Goal: Communication & Community: Participate in discussion

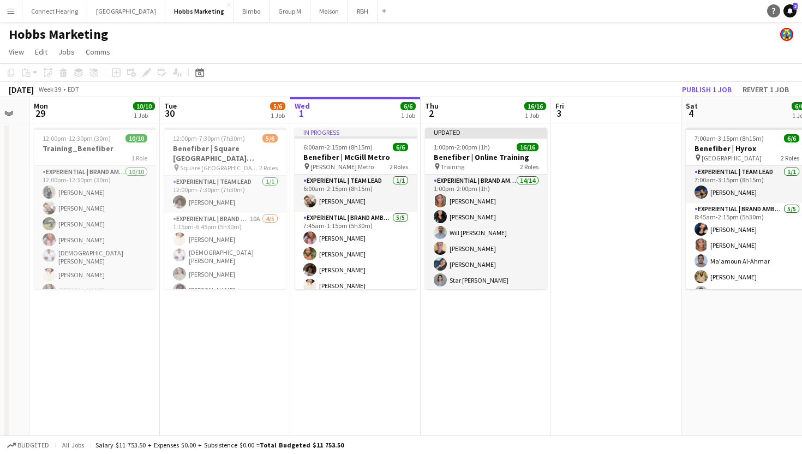
click at [778, 13] on link "Help" at bounding box center [773, 10] width 13 height 13
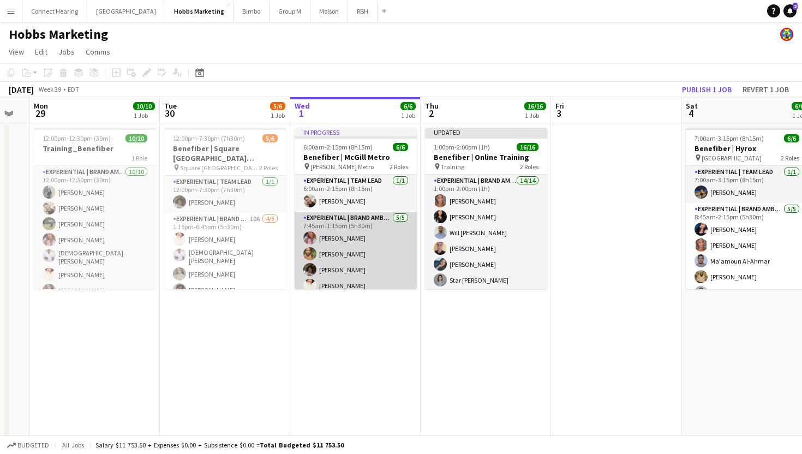
click at [362, 239] on app-card-role "Experiential | Brand Ambassador 5/5 7:45am-1:15pm (5h30m) Yasmine Hammoudi Maya…" at bounding box center [356, 262] width 122 height 100
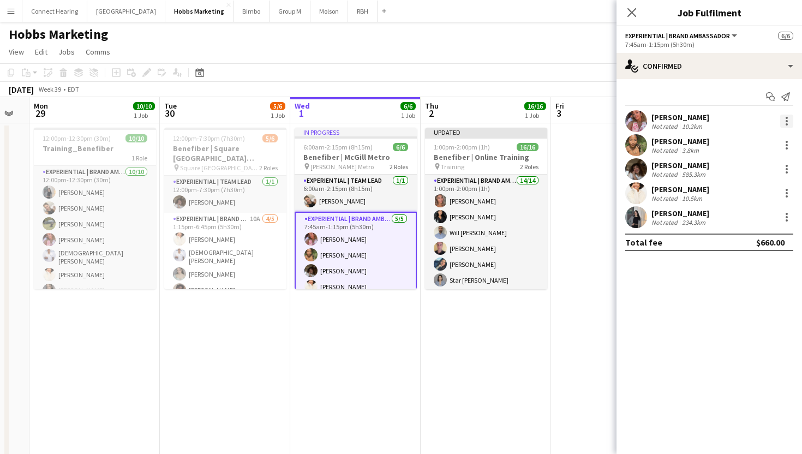
click at [784, 122] on div at bounding box center [786, 121] width 13 height 13
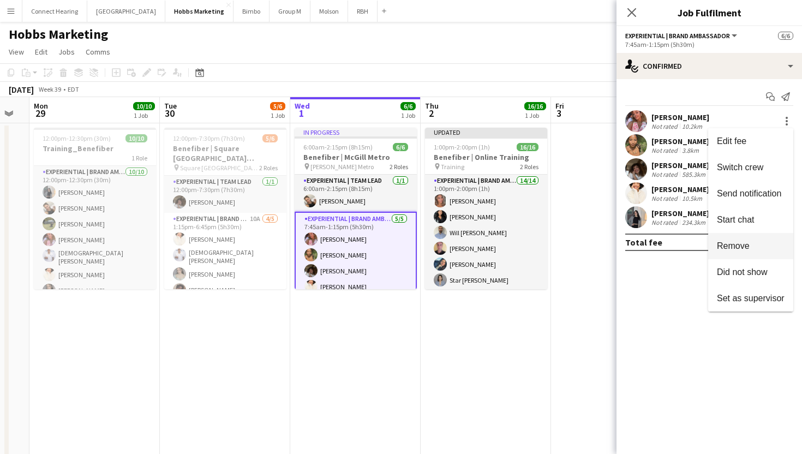
click at [733, 249] on span "Remove" at bounding box center [733, 245] width 33 height 9
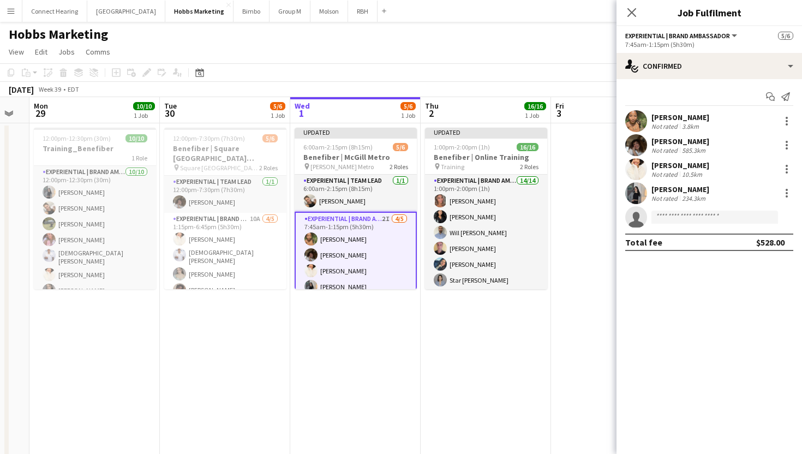
click at [699, 301] on mat-expansion-panel "check Confirmed Start chat Send notification Maya Amoah Not rated 3.8km Megan O…" at bounding box center [708, 266] width 185 height 375
click at [628, 12] on icon "Close pop-in" at bounding box center [631, 12] width 10 height 10
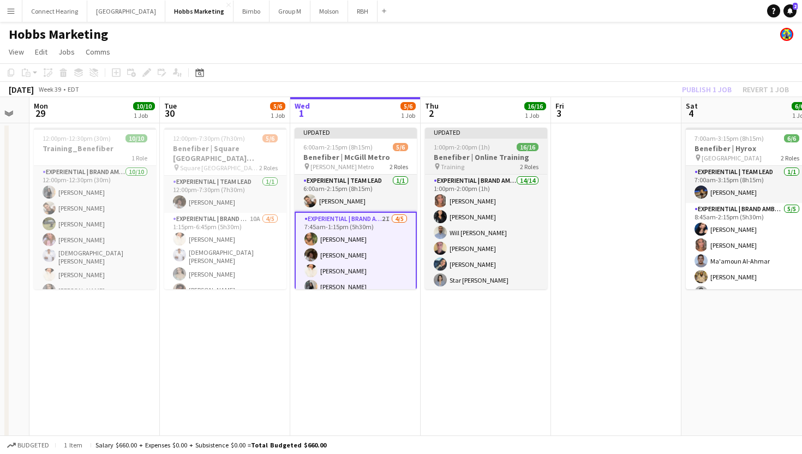
click at [494, 137] on div at bounding box center [486, 137] width 122 height 2
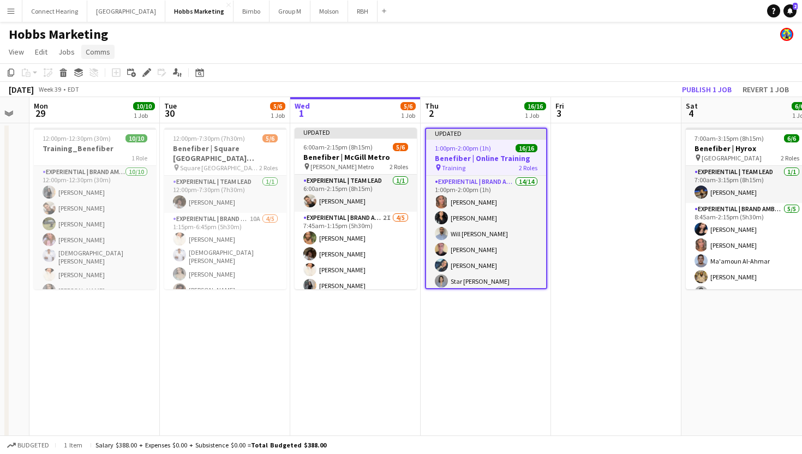
click at [91, 53] on span "Comms" at bounding box center [98, 52] width 25 height 10
click at [110, 95] on span "Create chat" at bounding box center [108, 98] width 38 height 10
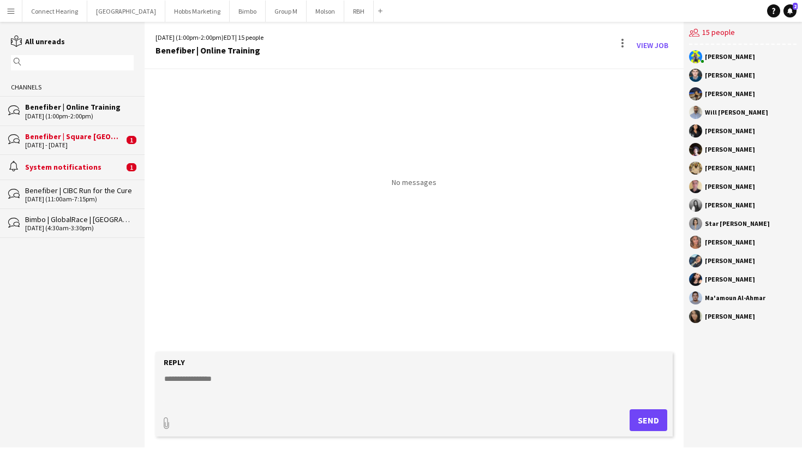
click at [288, 383] on textarea at bounding box center [416, 387] width 506 height 28
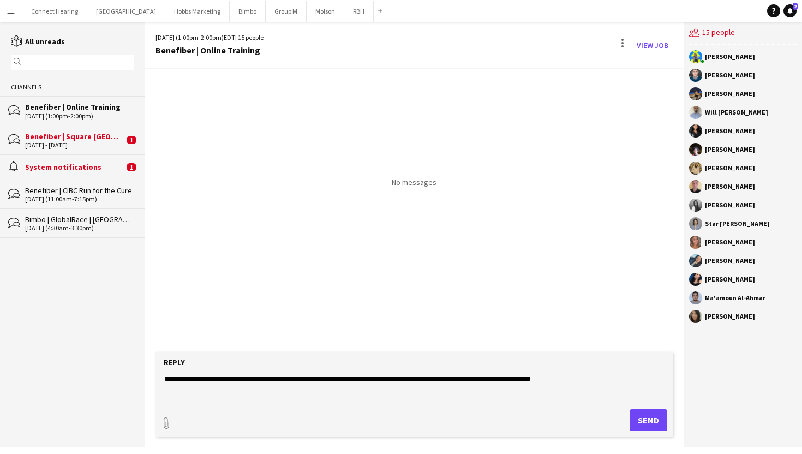
click at [623, 382] on textarea "**********" at bounding box center [416, 387] width 506 height 28
click at [404, 398] on textarea "**********" at bounding box center [416, 387] width 506 height 28
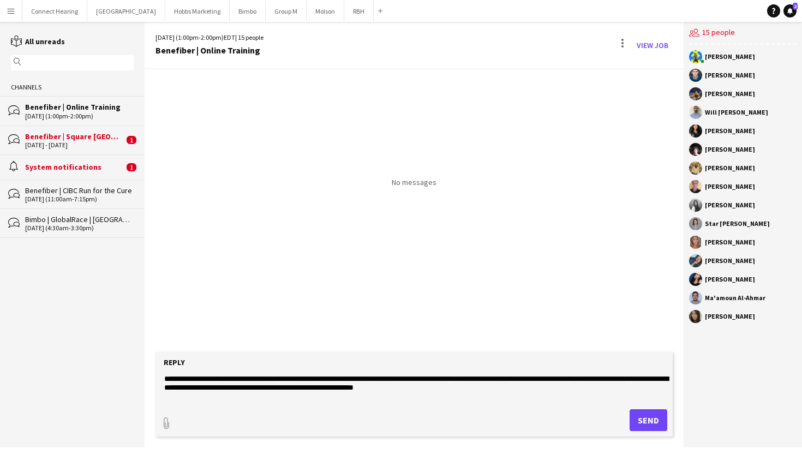
type textarea "**********"
click at [637, 417] on button "Send" at bounding box center [648, 420] width 38 height 22
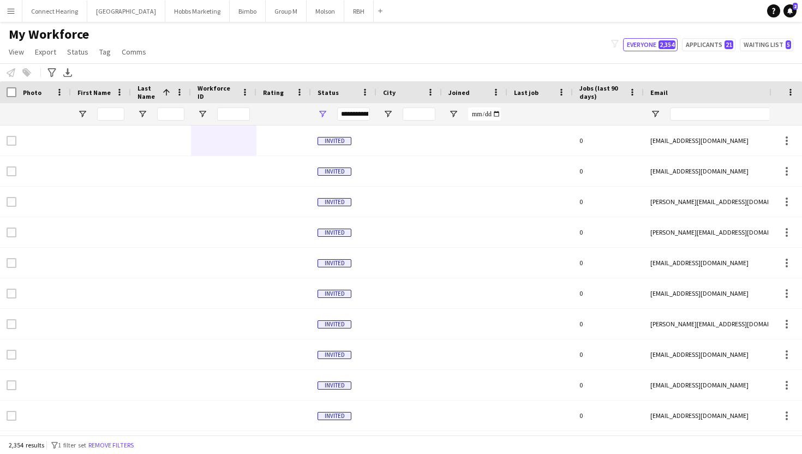
click at [9, 17] on button "Menu" at bounding box center [11, 11] width 22 height 22
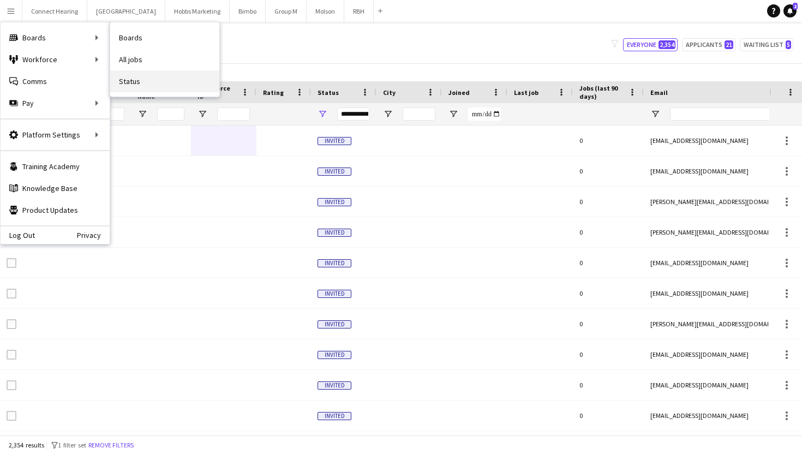
click at [159, 87] on link "Status" at bounding box center [164, 81] width 109 height 22
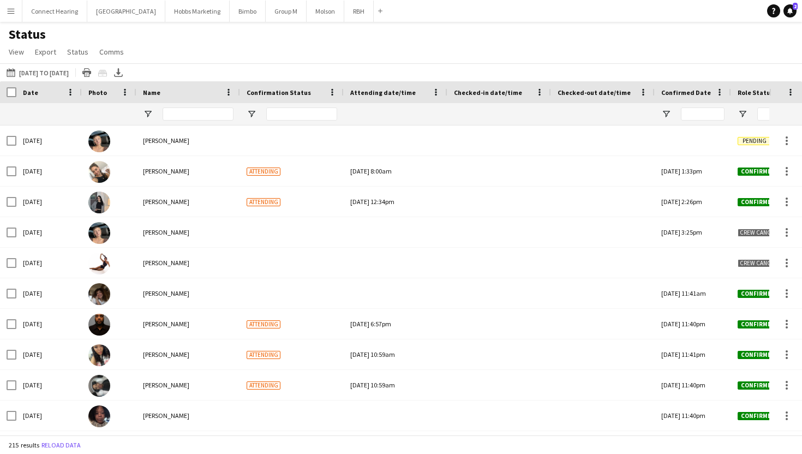
click at [11, 12] on app-icon "Menu" at bounding box center [11, 11] width 9 height 9
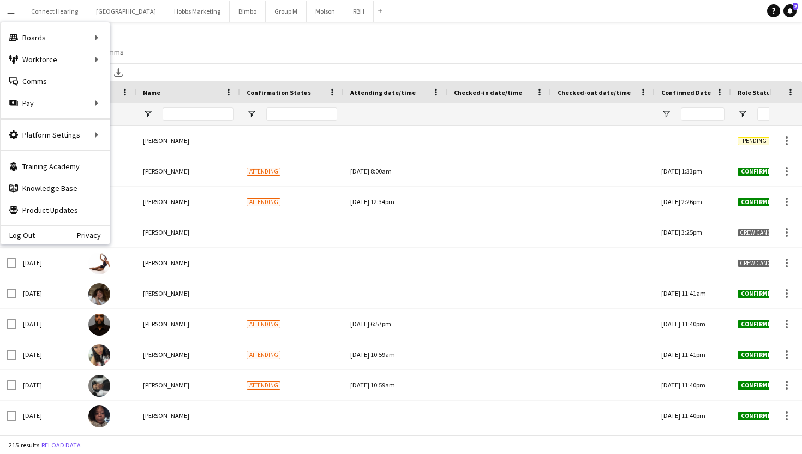
click at [348, 41] on div "Status View Views Default view New view Update view Delete view Edit name Custo…" at bounding box center [401, 44] width 802 height 37
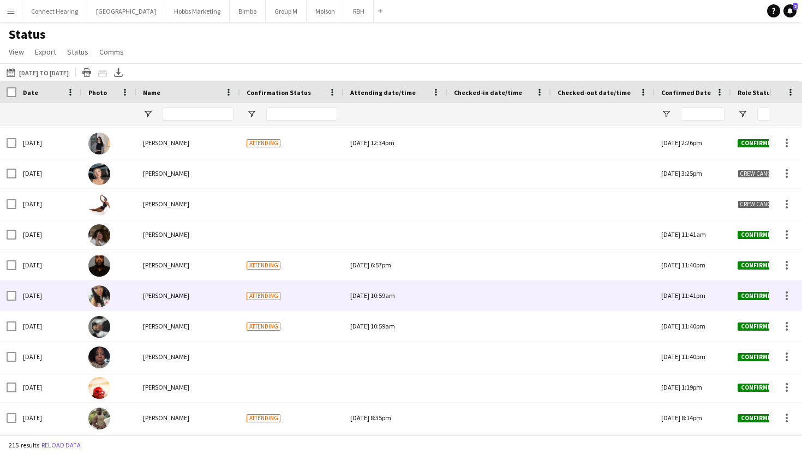
scroll to position [76, 0]
